Goal: Check status

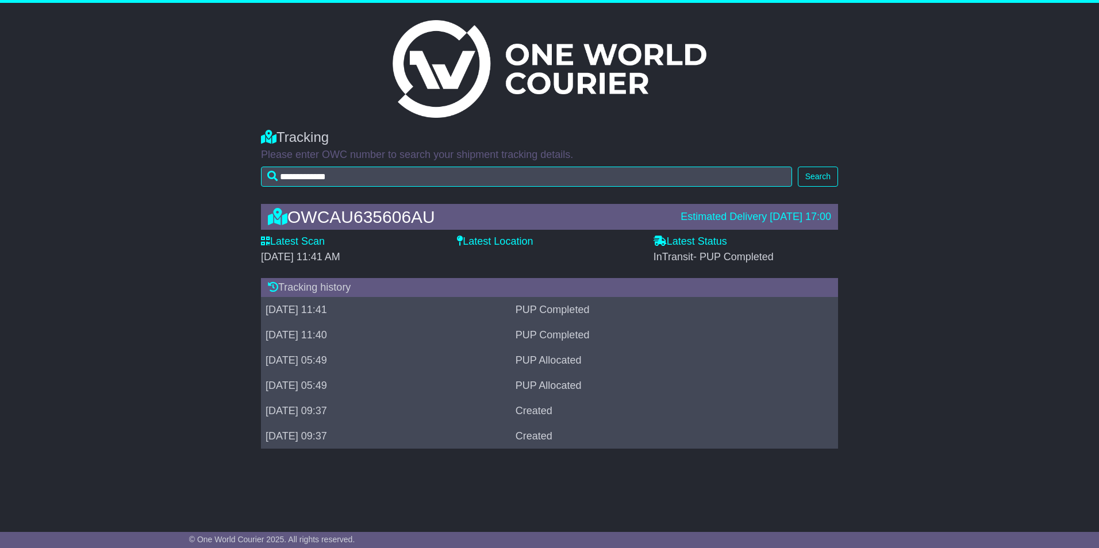
click at [355, 219] on div "OWCAU635606AU" at bounding box center [468, 217] width 413 height 19
click at [514, 267] on div "Latest Location" at bounding box center [549, 254] width 196 height 36
click at [385, 222] on div "OWCAU635606AU" at bounding box center [468, 217] width 413 height 19
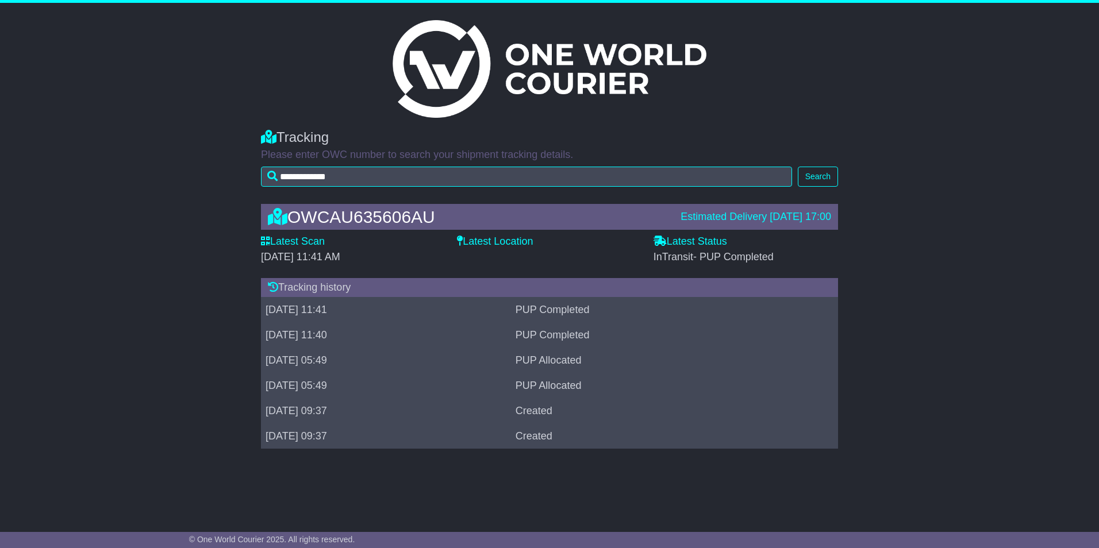
drag, startPoint x: 385, startPoint y: 222, endPoint x: 487, endPoint y: 241, distance: 104.1
click at [487, 241] on label "Latest Location" at bounding box center [495, 242] width 76 height 13
click at [428, 274] on div "OWCAU635606AU Estimated Delivery [DATE] 17:00 Latest Scan [DATE] 11:41 AM Lates…" at bounding box center [549, 330] width 589 height 274
click at [338, 223] on div "OWCAU635606AU" at bounding box center [468, 217] width 413 height 19
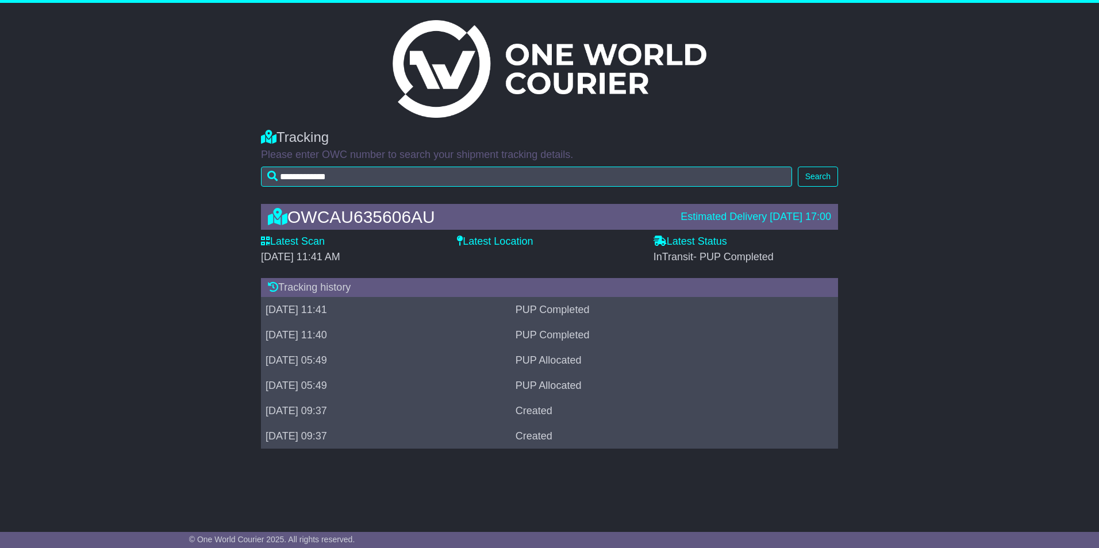
copy div "OWCAU635606AU"
